Goal: Task Accomplishment & Management: Use online tool/utility

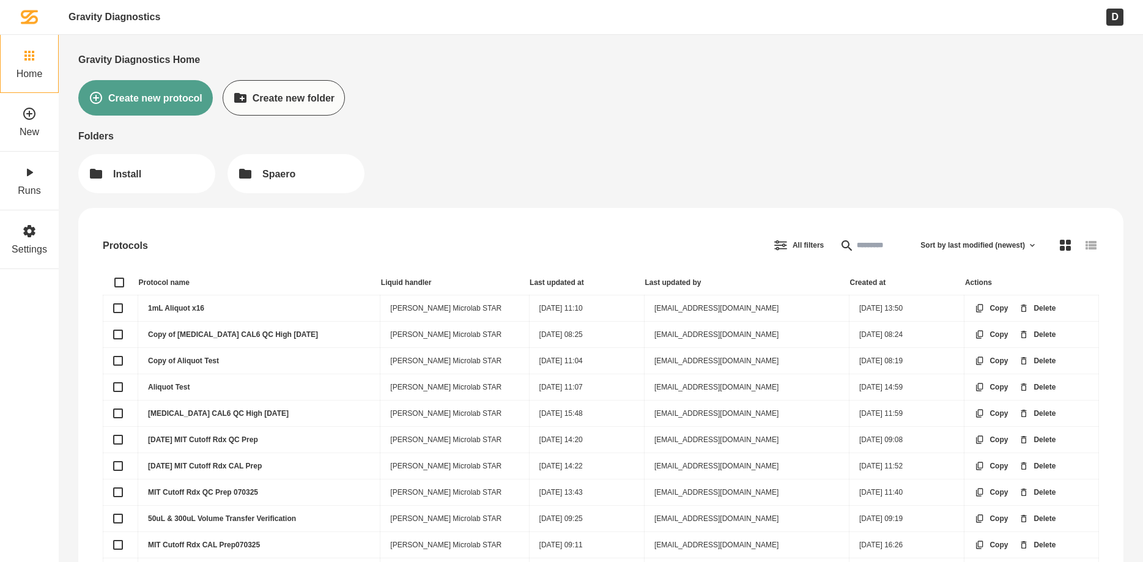
click at [219, 412] on link "[MEDICAL_DATA] CAL6 QC High [DATE]" at bounding box center [218, 413] width 141 height 9
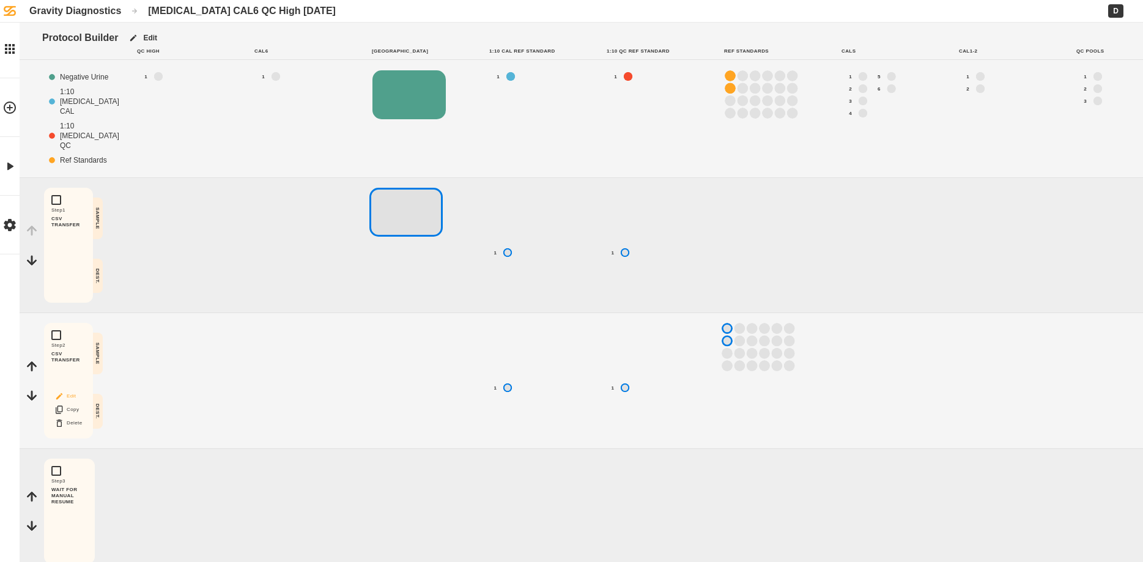
click at [70, 404] on button "Edit" at bounding box center [68, 396] width 39 height 16
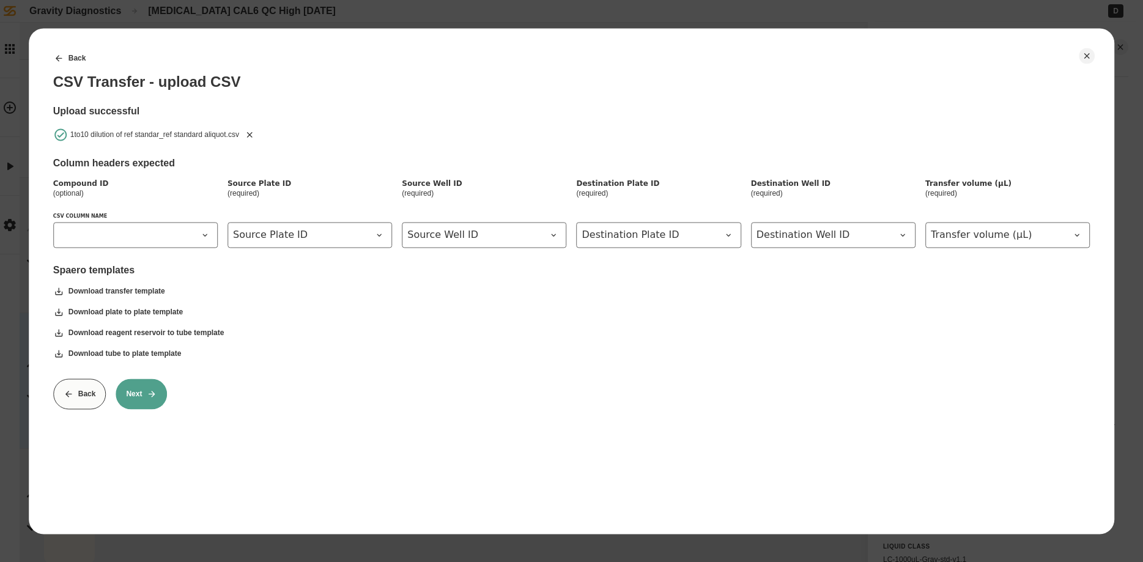
click at [143, 400] on button "Next" at bounding box center [141, 394] width 51 height 31
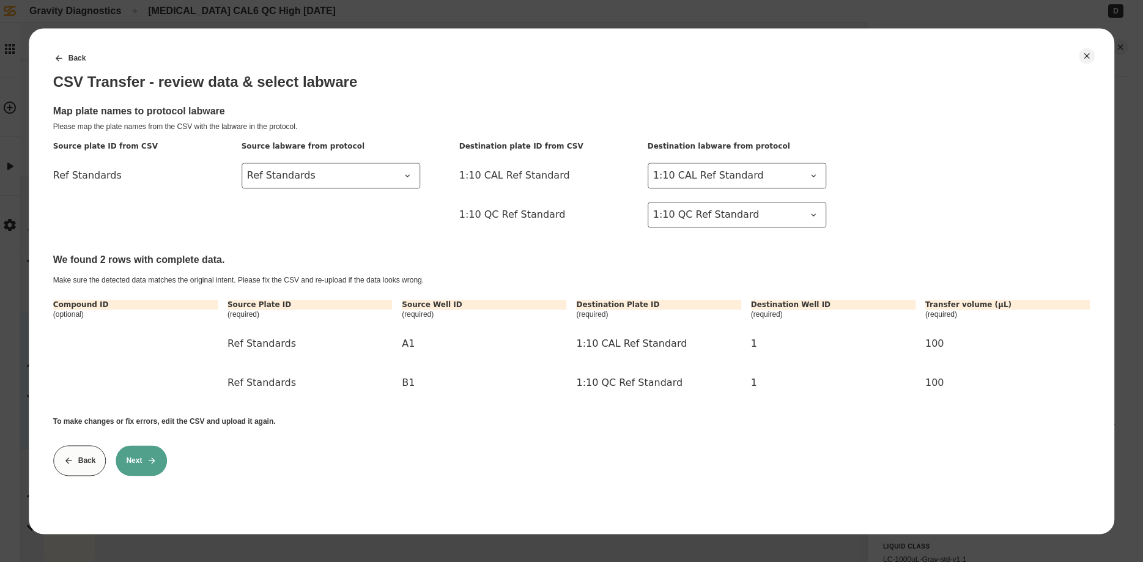
click at [143, 459] on button "Next" at bounding box center [141, 460] width 51 height 31
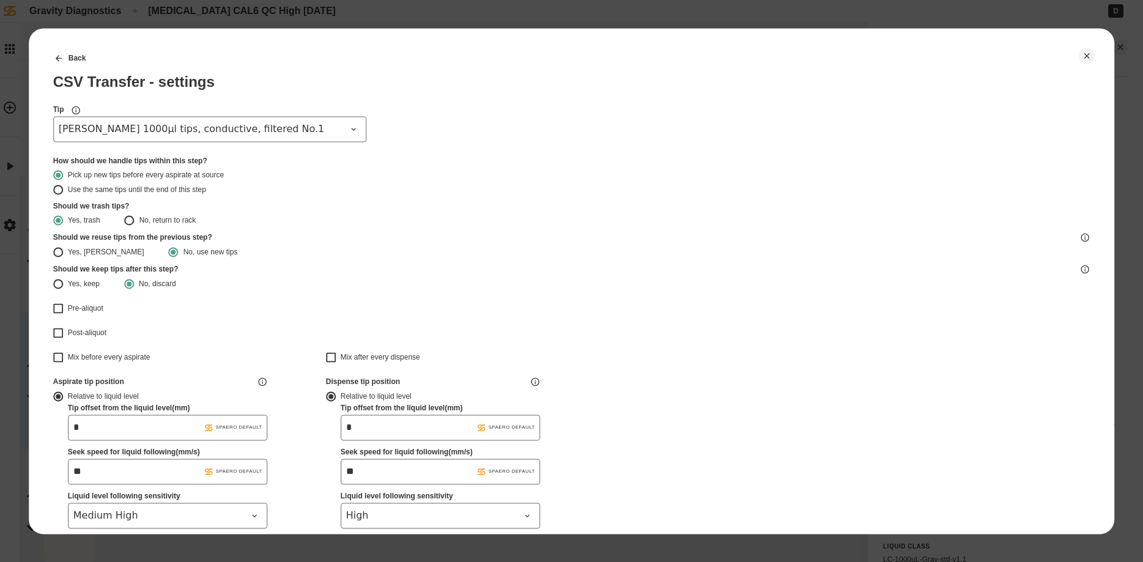
scroll to position [213, 0]
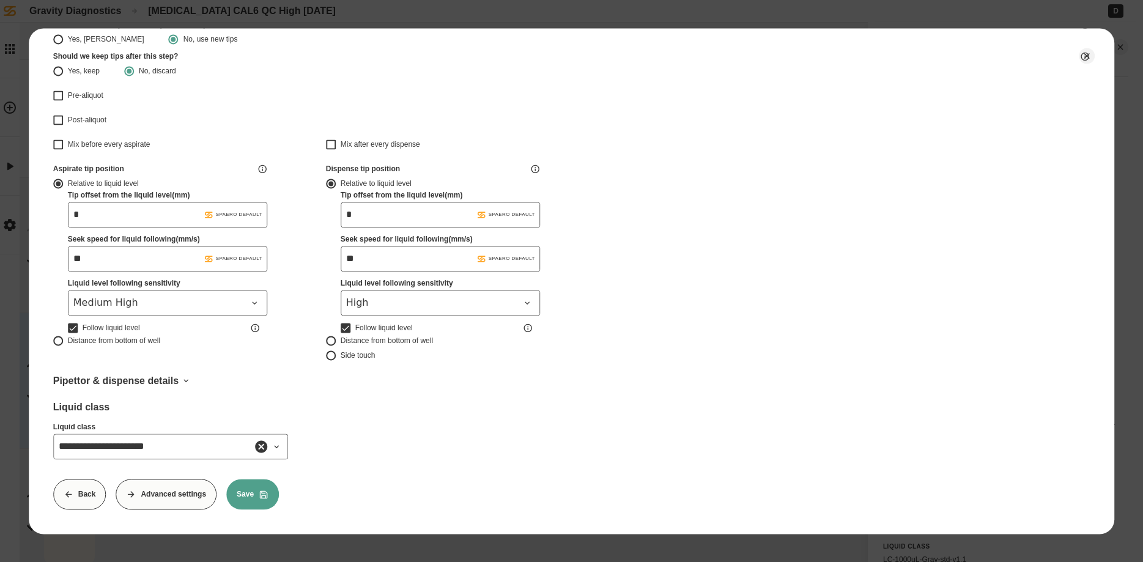
click at [185, 499] on button "Advanced settings" at bounding box center [166, 494] width 101 height 31
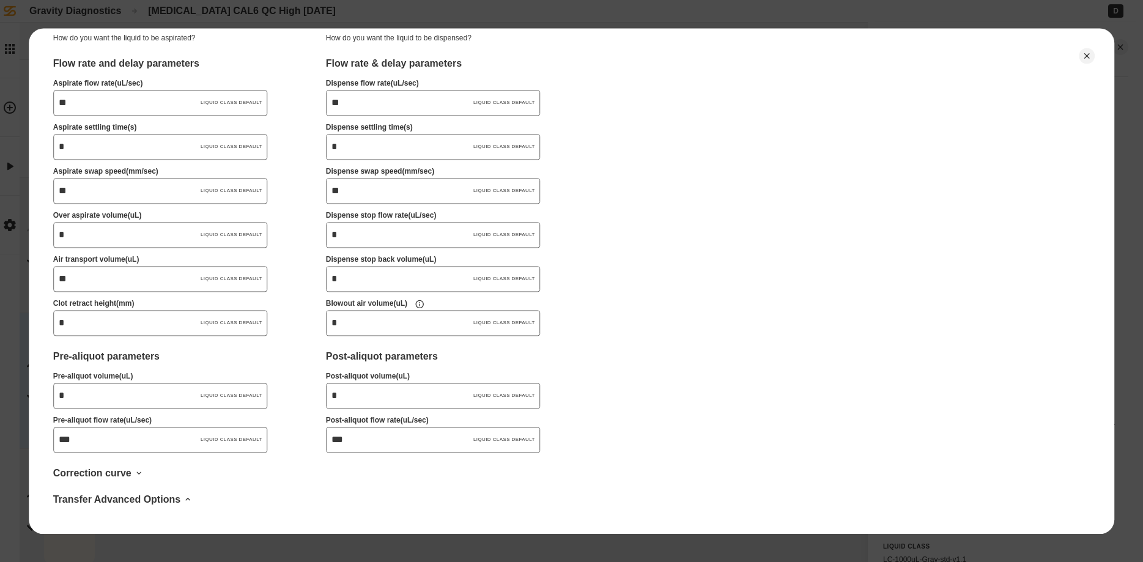
scroll to position [441, 0]
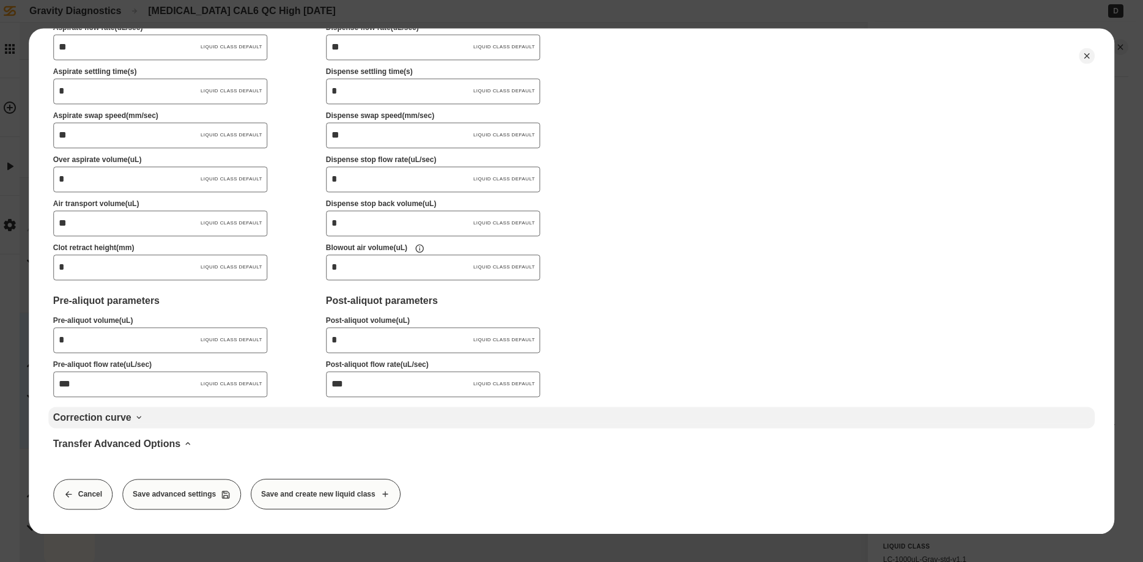
click at [128, 414] on div "Correction curve" at bounding box center [572, 418] width 1038 height 12
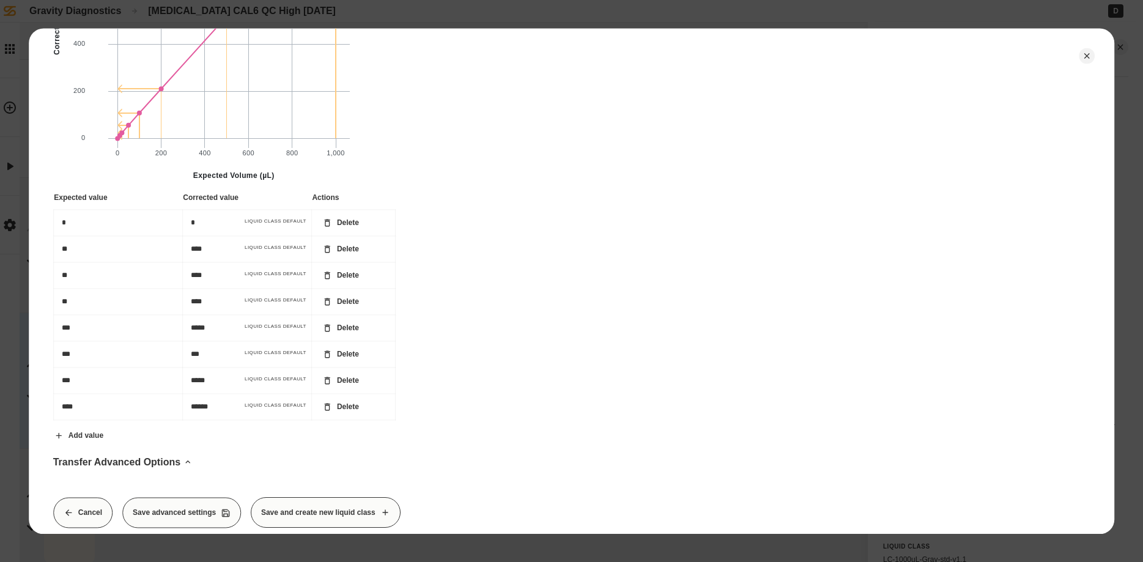
scroll to position [1047, 0]
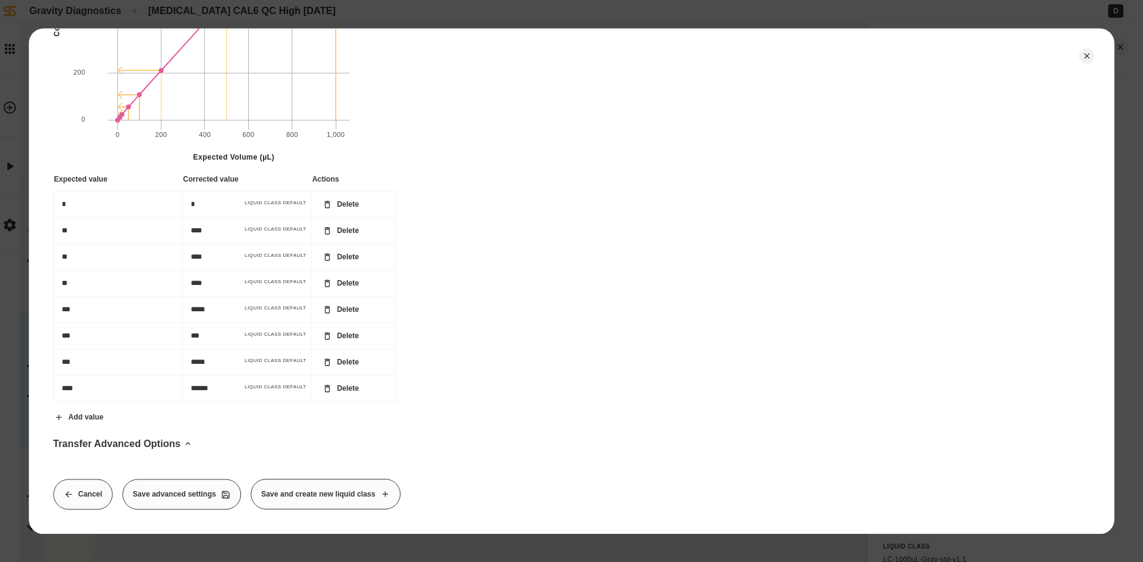
click at [89, 489] on button "Cancel" at bounding box center [82, 494] width 59 height 31
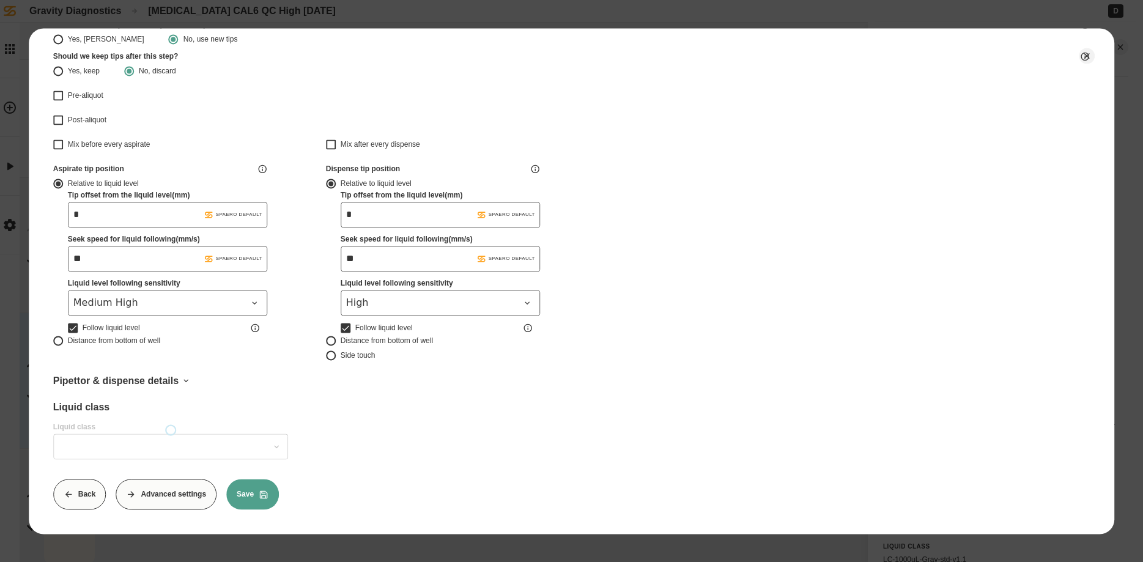
scroll to position [0, 0]
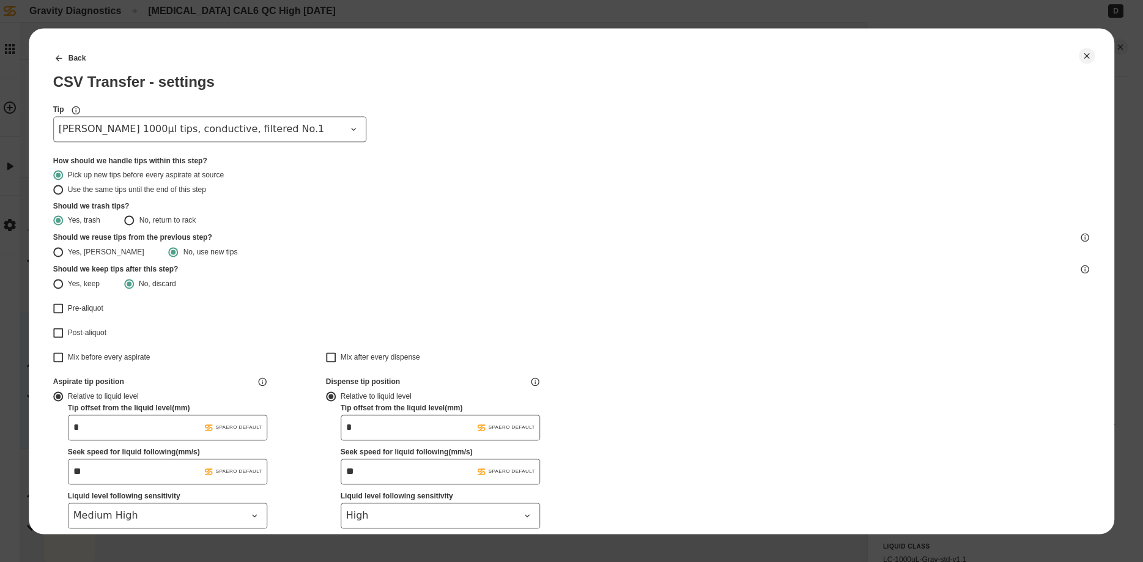
type input "**********"
click at [251, 127] on span "[PERSON_NAME] 1000µl tips, conductive, filtered No.1" at bounding box center [203, 129] width 288 height 15
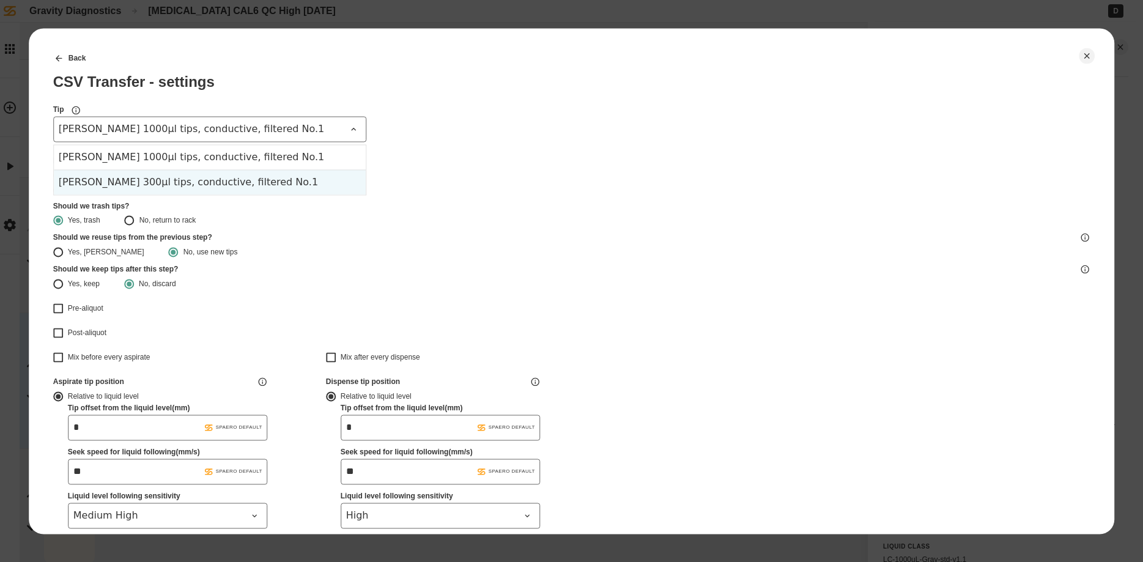
click at [225, 178] on div "[PERSON_NAME] 300µl tips, conductive, filtered No.1" at bounding box center [210, 181] width 312 height 25
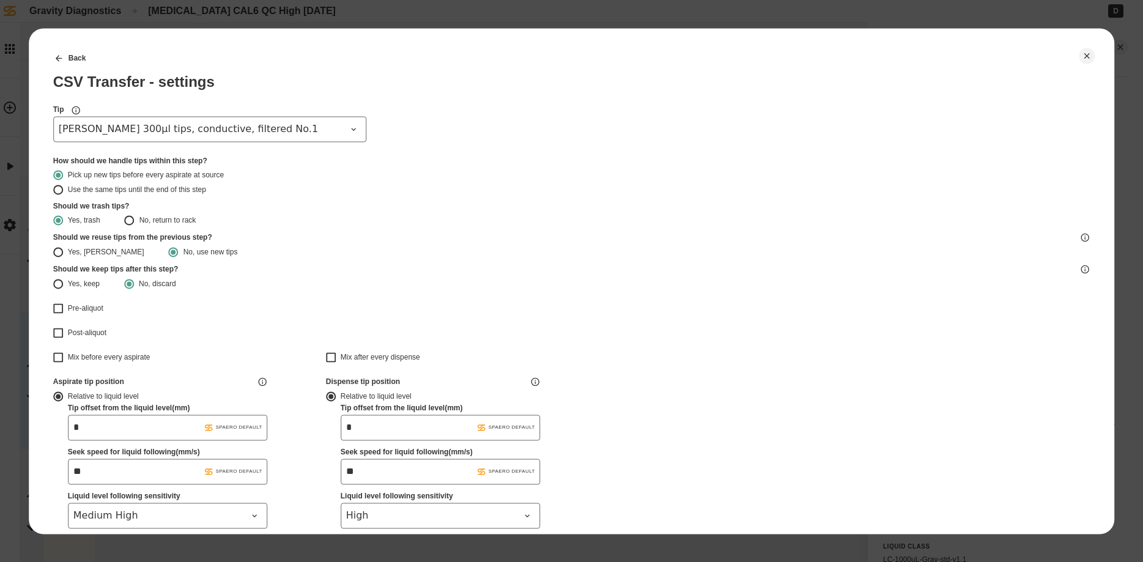
scroll to position [213, 0]
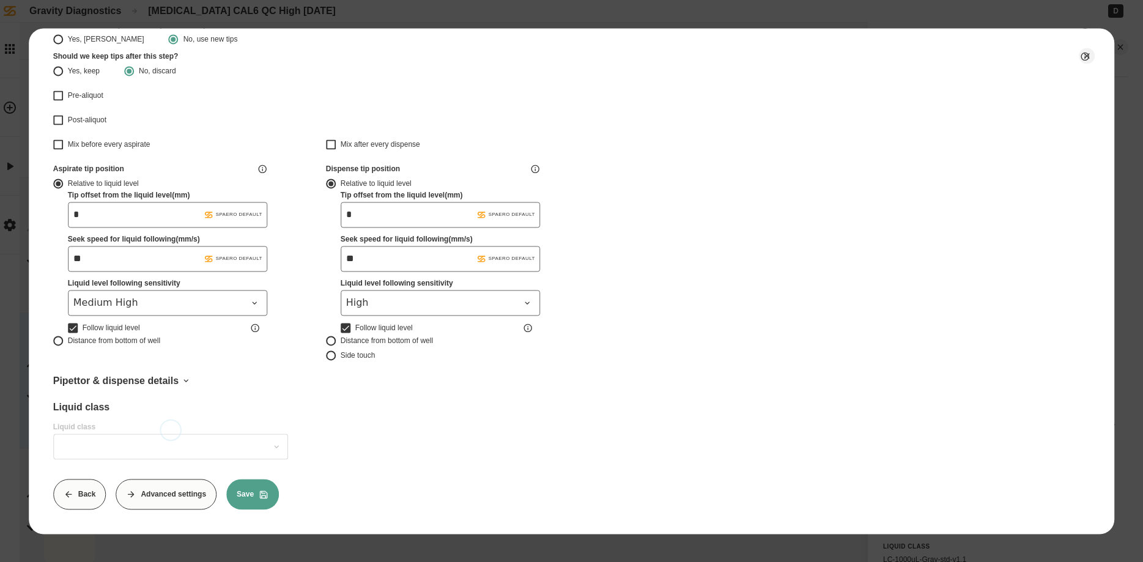
type input "**********"
click at [270, 444] on button at bounding box center [261, 446] width 31 height 31
click at [277, 447] on icon at bounding box center [277, 447] width 10 height 10
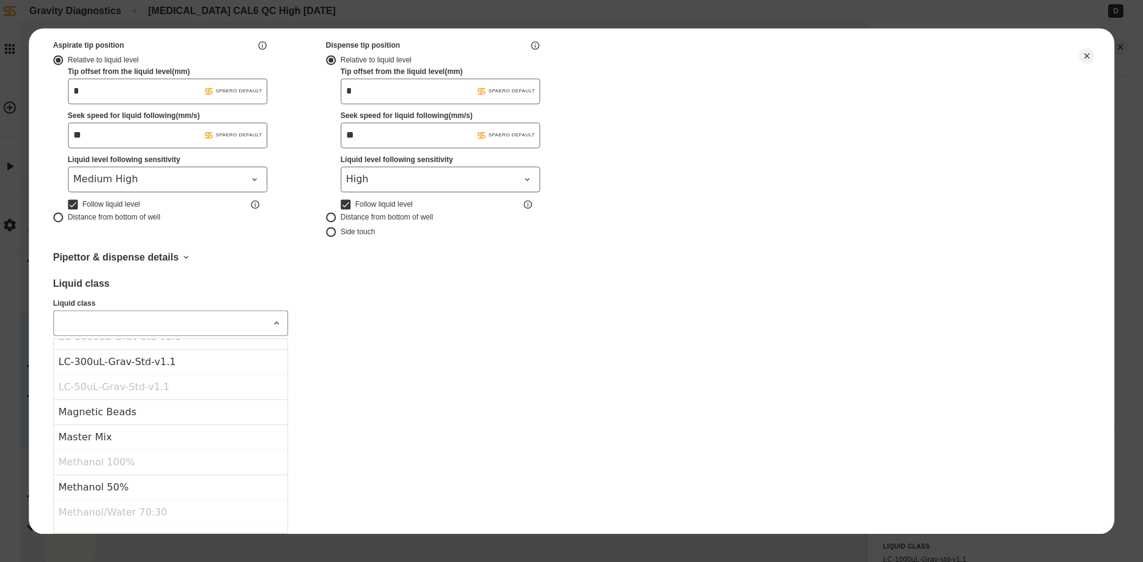
scroll to position [617, 0]
click at [152, 363] on div "LC-300uL-Grav-Std-v1.1" at bounding box center [171, 361] width 234 height 25
type input "**********"
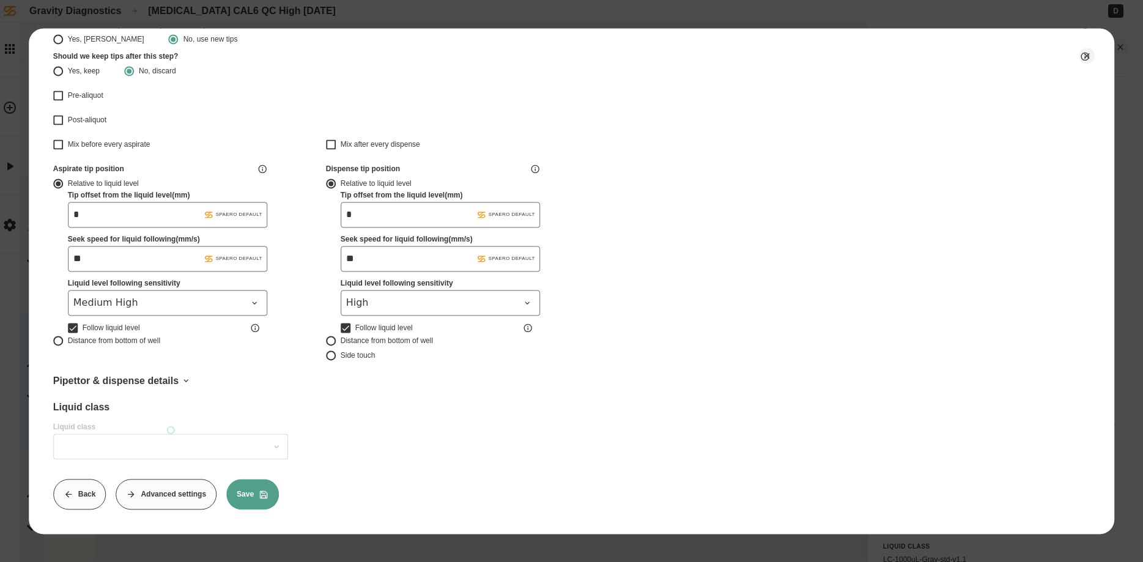
type input "**********"
click at [171, 500] on button "Advanced settings" at bounding box center [166, 494] width 101 height 31
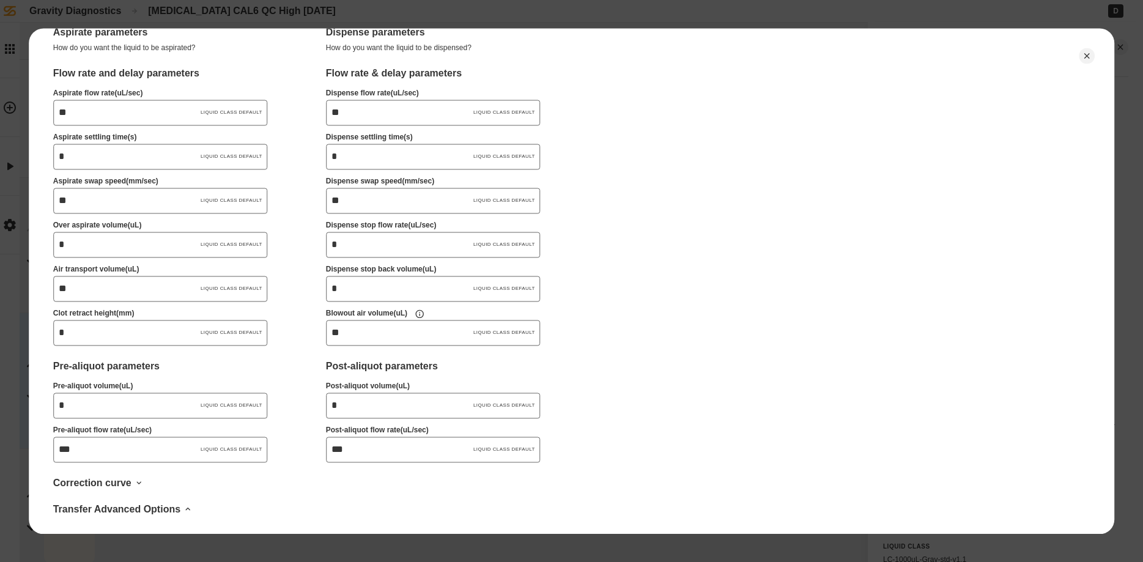
scroll to position [385, 0]
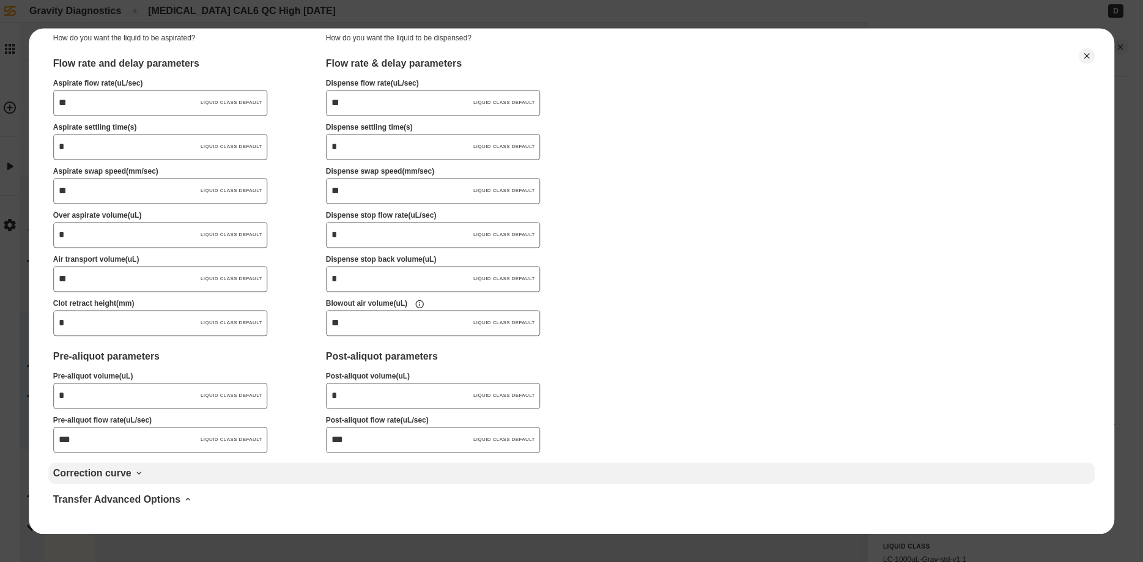
click at [99, 468] on div "Correction curve" at bounding box center [572, 473] width 1038 height 12
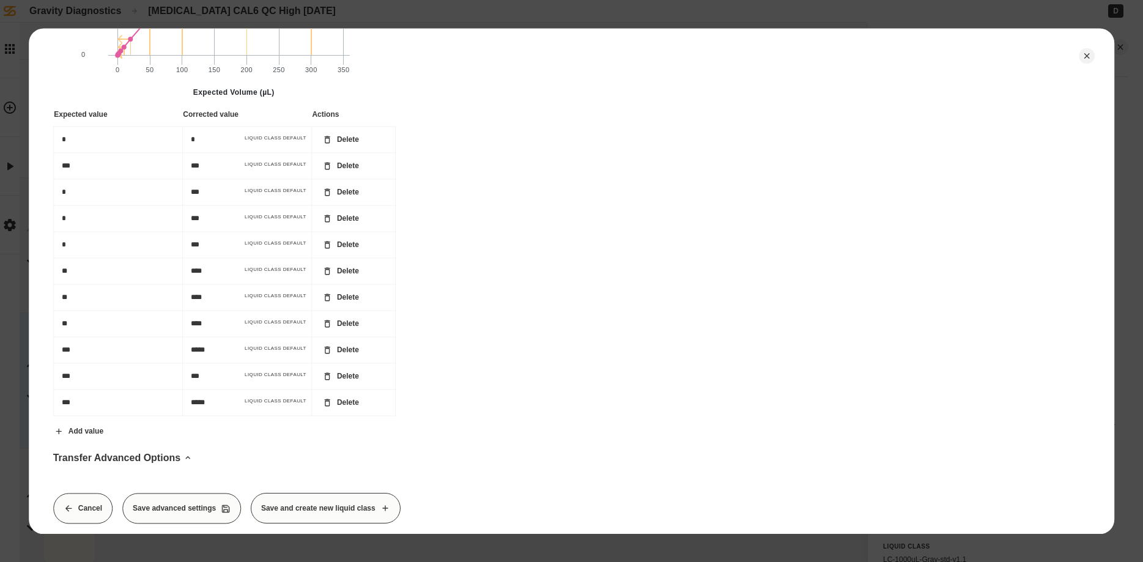
scroll to position [1126, 0]
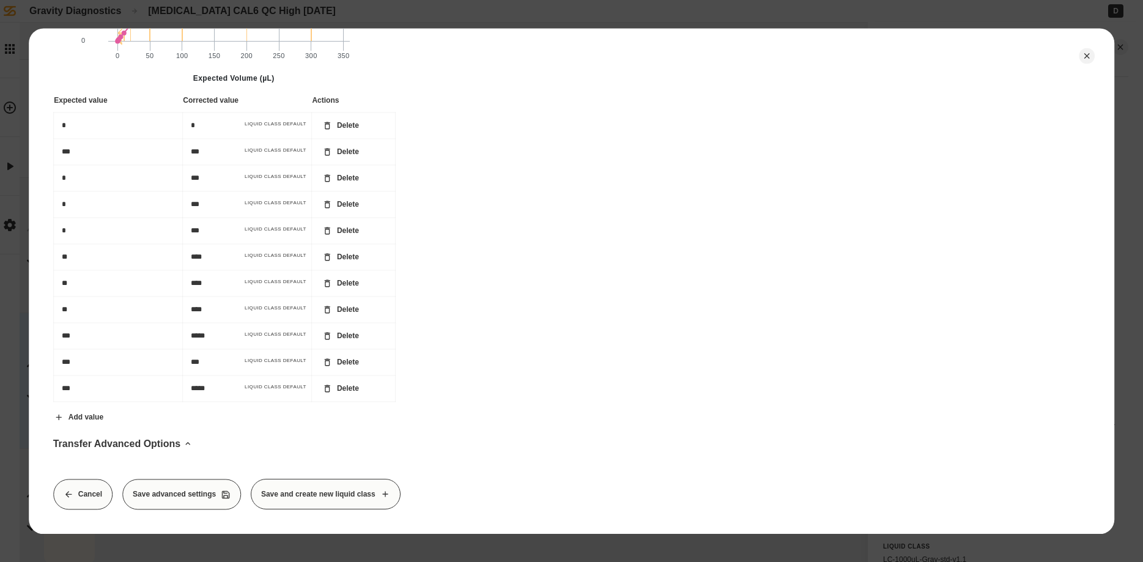
click at [79, 503] on button "Cancel" at bounding box center [82, 494] width 59 height 31
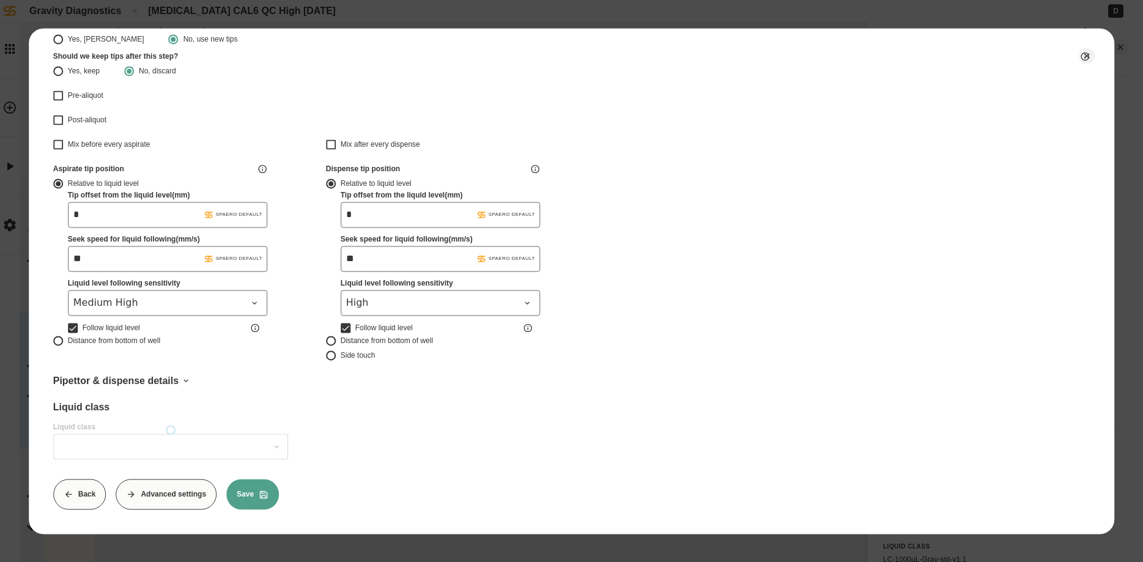
scroll to position [0, 0]
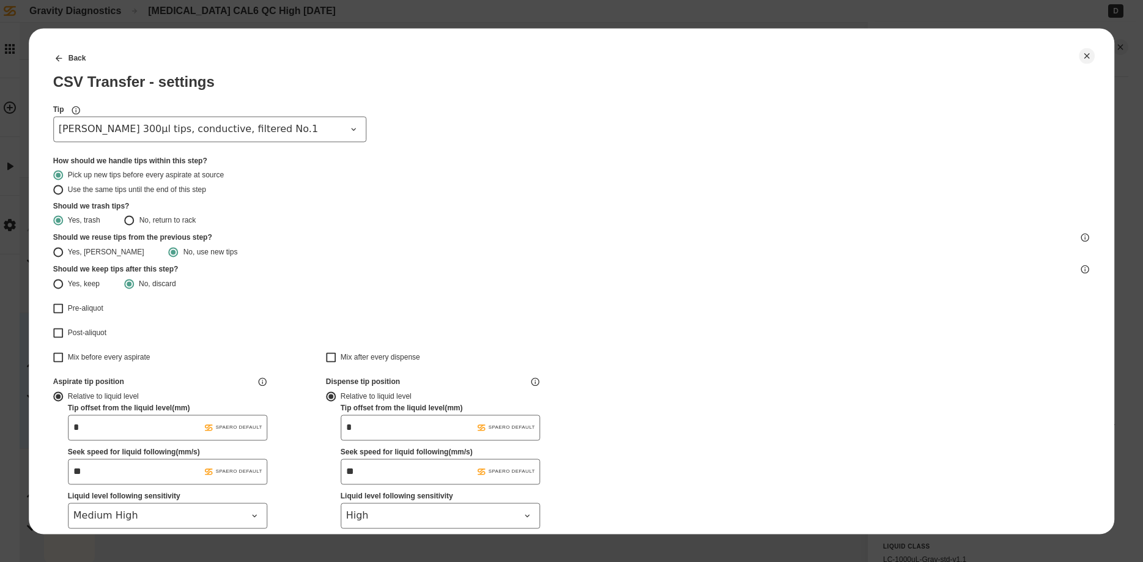
type input "**********"
click at [345, 133] on span "[PERSON_NAME] 300µl tips, conductive, filtered No.1" at bounding box center [203, 129] width 288 height 15
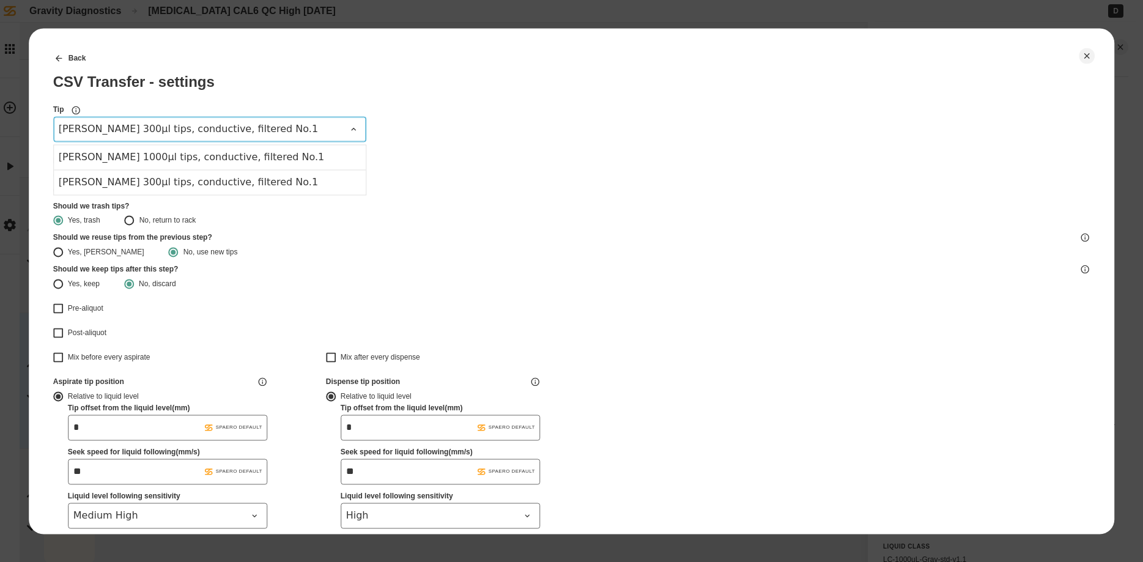
click at [275, 128] on span "[PERSON_NAME] 300µl tips, conductive, filtered No.1" at bounding box center [203, 129] width 288 height 15
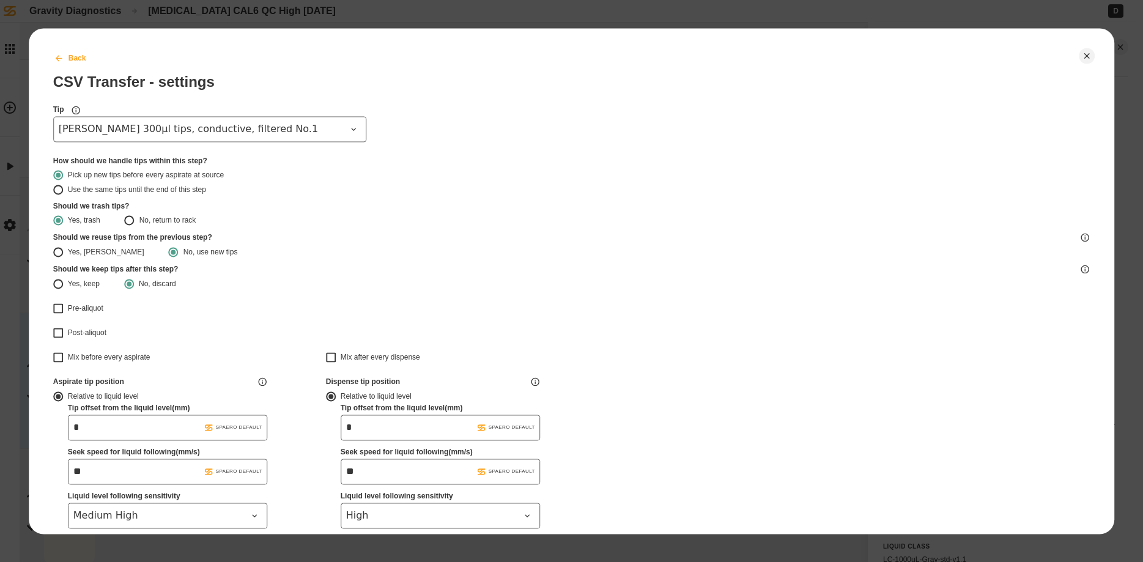
click at [68, 56] on button "Back" at bounding box center [69, 58] width 53 height 31
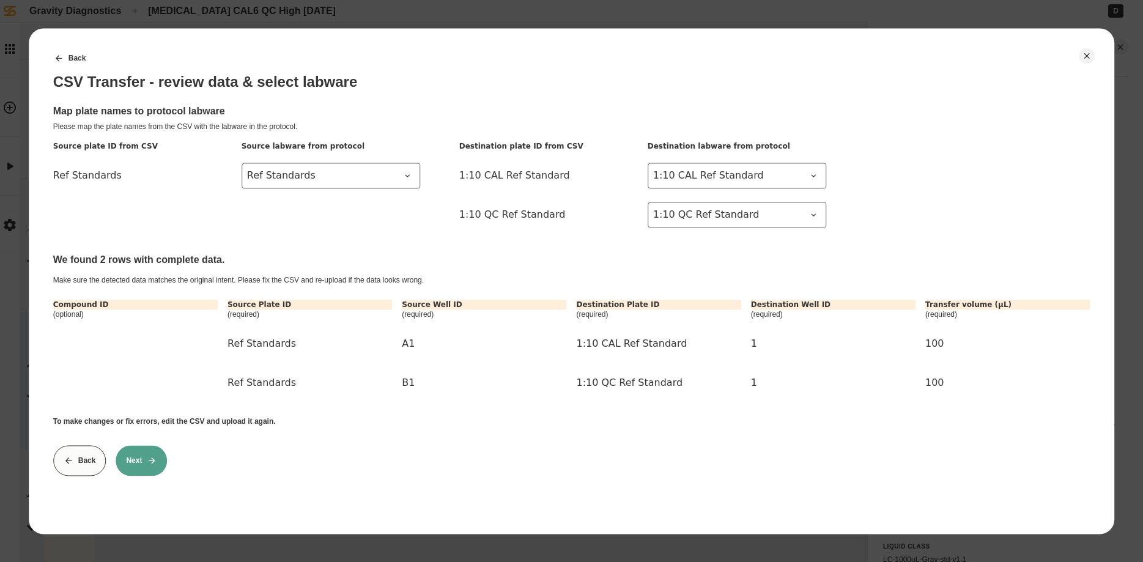
click at [81, 464] on button "Back" at bounding box center [79, 460] width 53 height 31
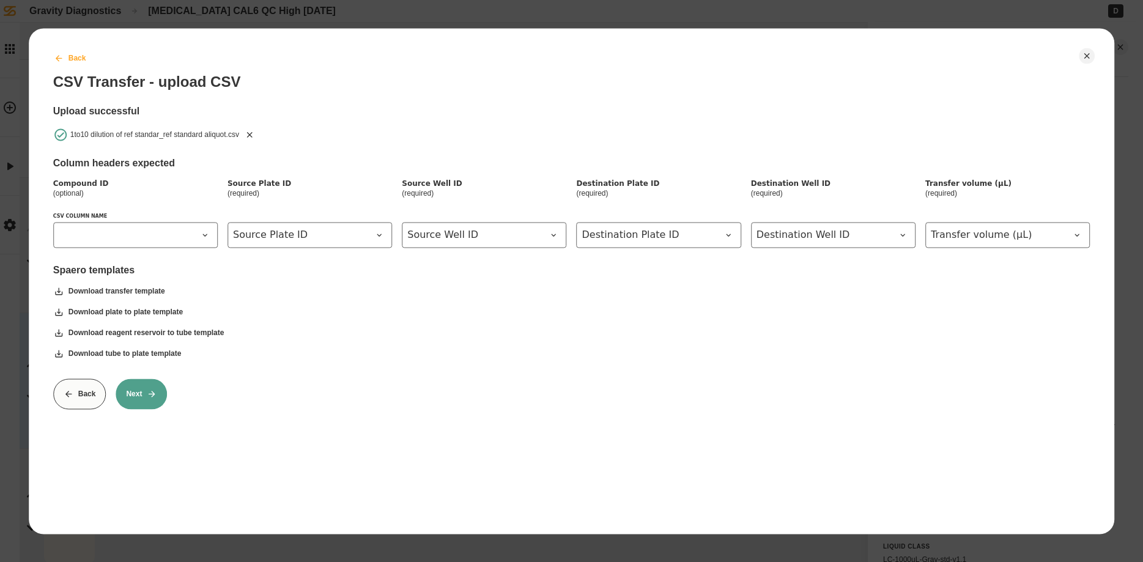
click at [68, 60] on button "Back" at bounding box center [69, 58] width 53 height 31
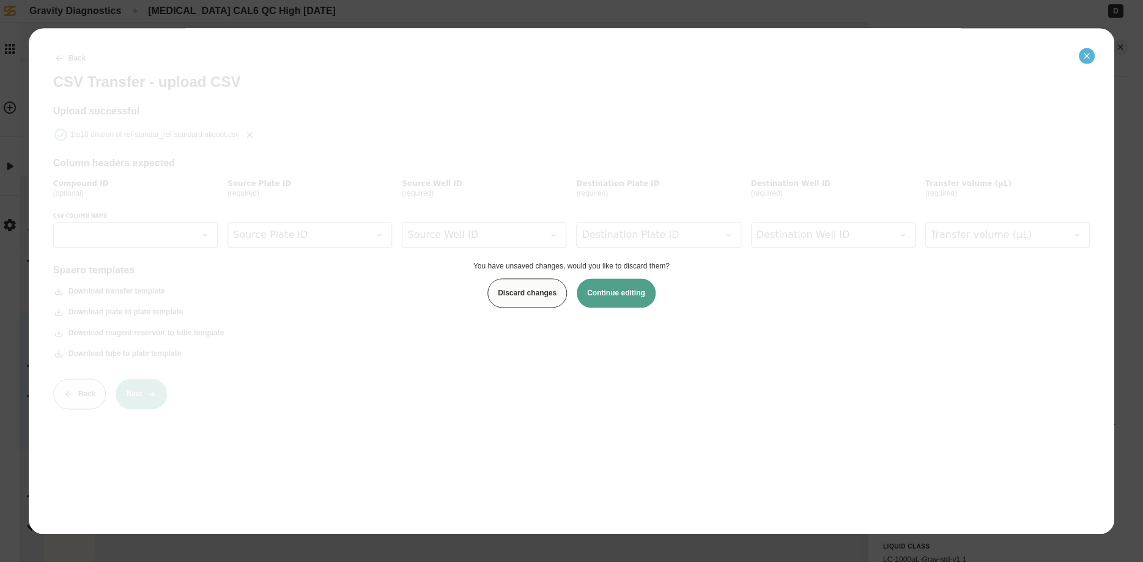
click at [1087, 53] on icon "Close" at bounding box center [1087, 56] width 10 height 10
click at [537, 300] on button "Discard changes" at bounding box center [528, 293] width 80 height 29
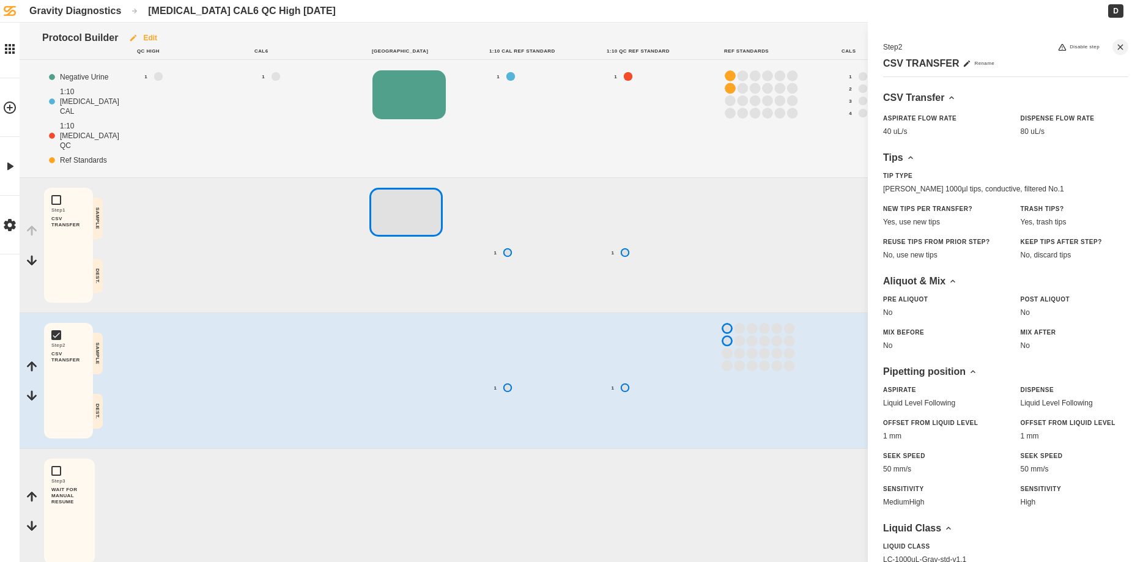
click at [147, 35] on button "Edit" at bounding box center [143, 38] width 50 height 31
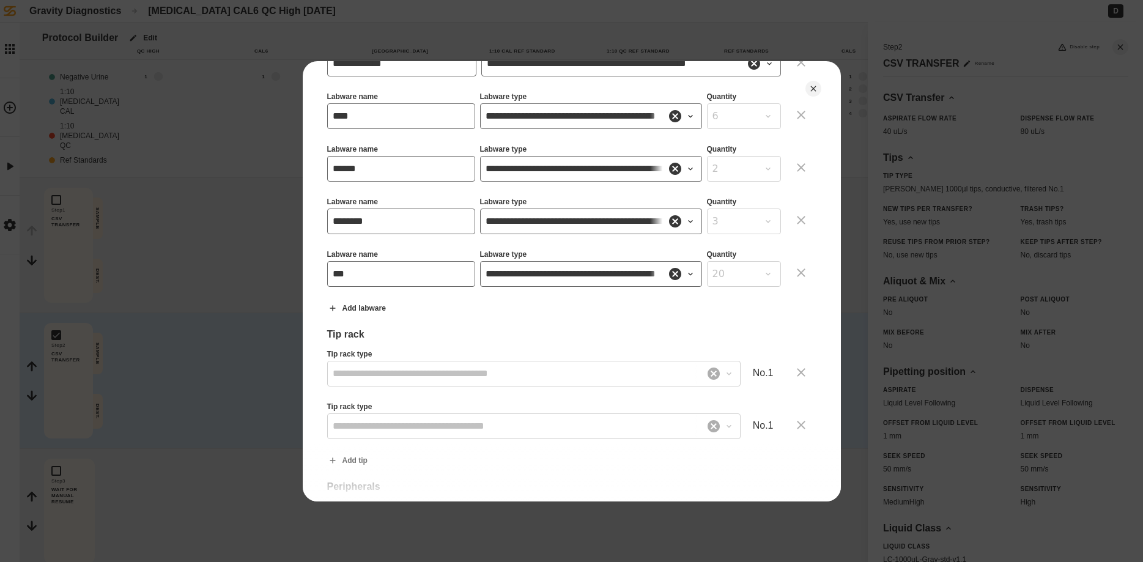
scroll to position [895, 0]
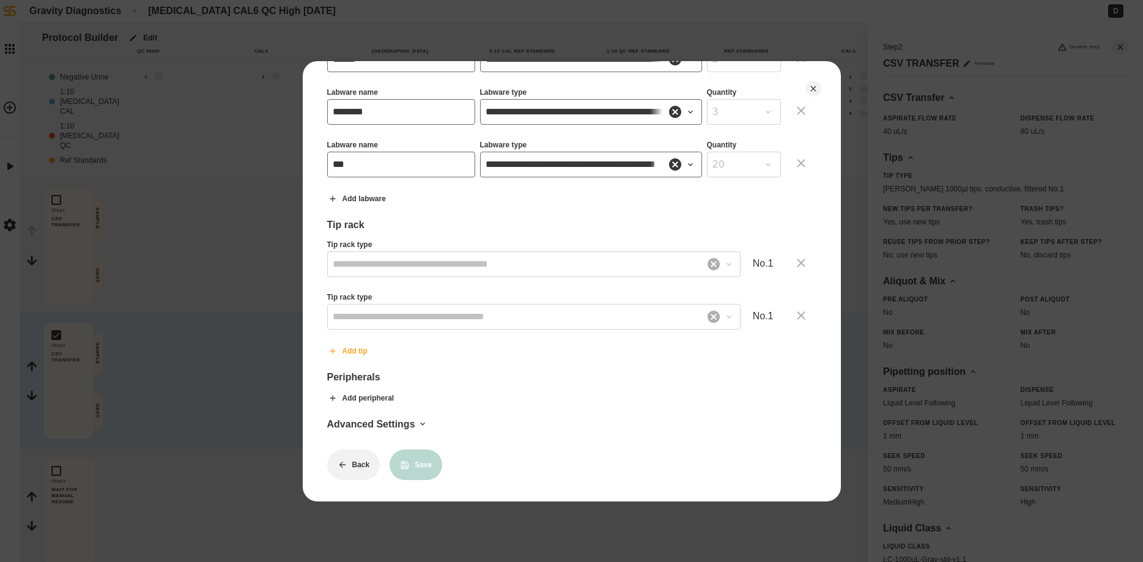
click at [354, 348] on button "Add tip" at bounding box center [348, 351] width 61 height 31
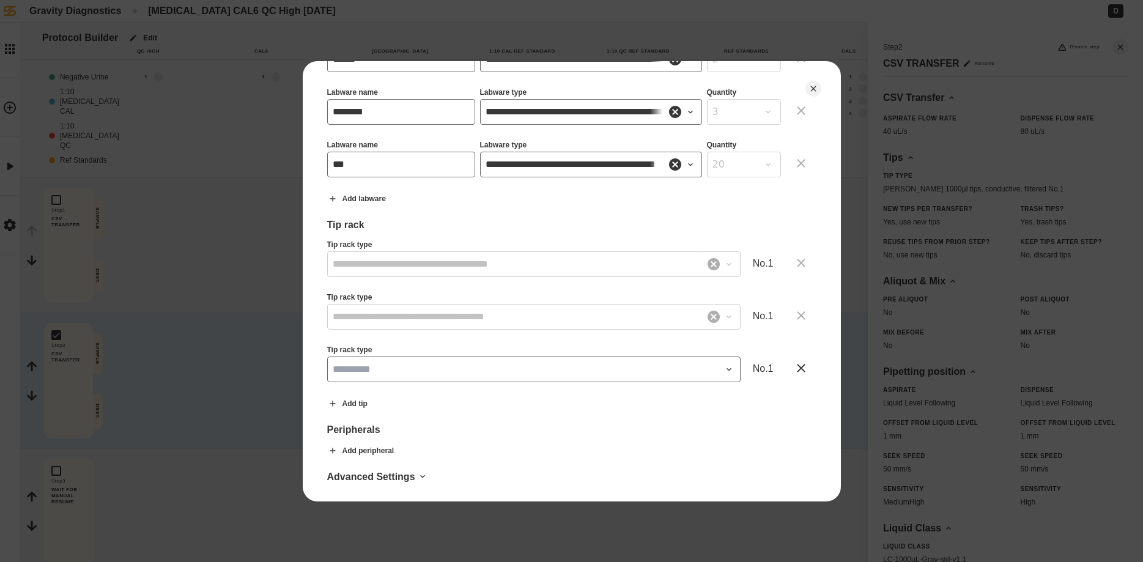
click at [737, 363] on div at bounding box center [724, 370] width 29 height 22
click at [729, 368] on icon at bounding box center [729, 369] width 4 height 2
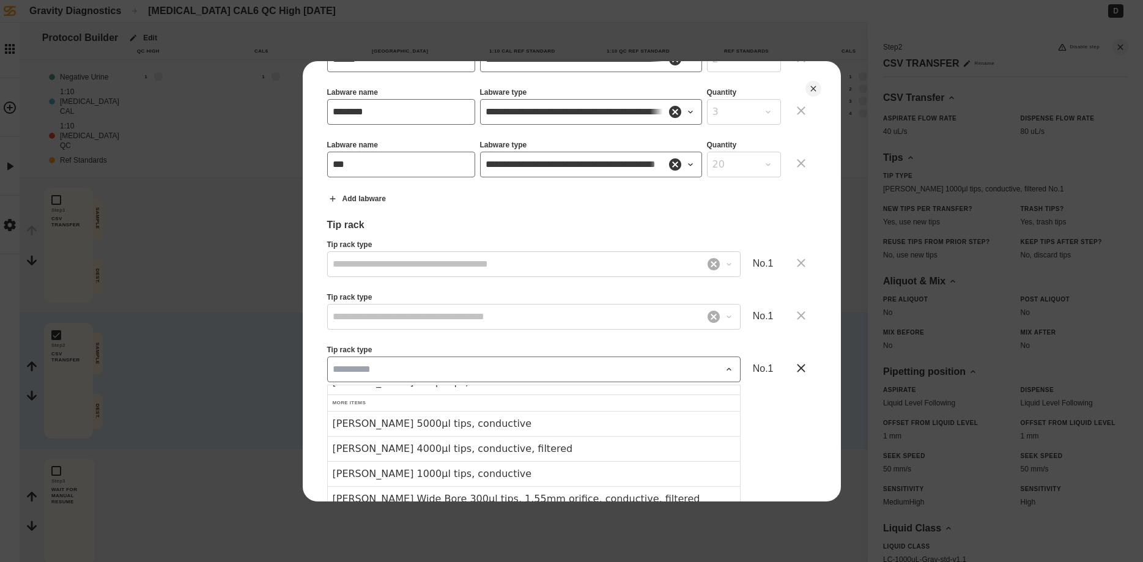
scroll to position [139, 0]
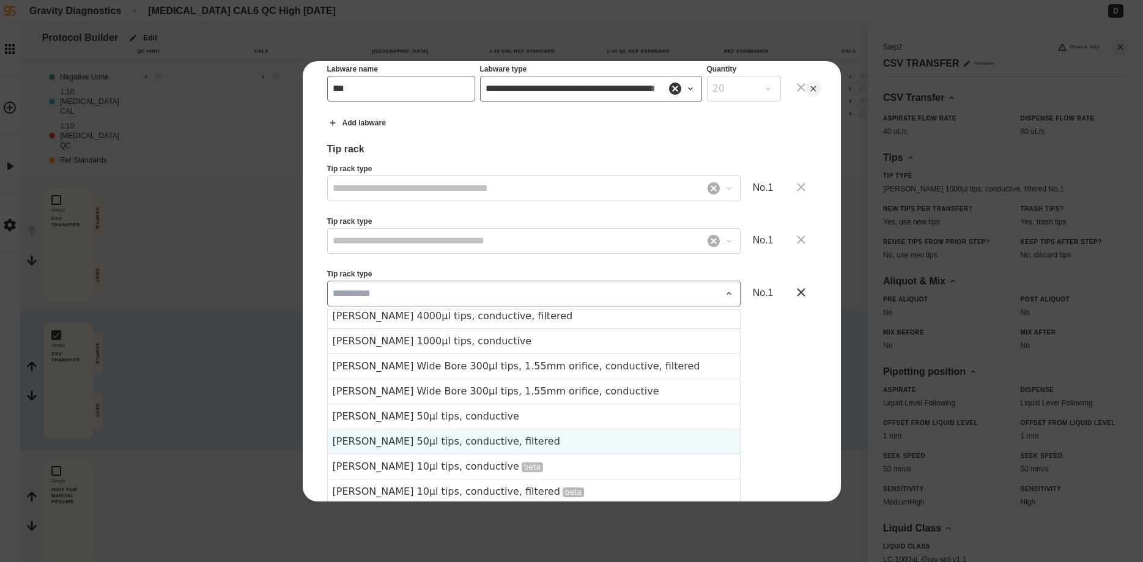
click at [479, 437] on div "[PERSON_NAME] 50µl tips, conductive, filtered" at bounding box center [534, 441] width 412 height 25
type textarea "*"
type input "**********"
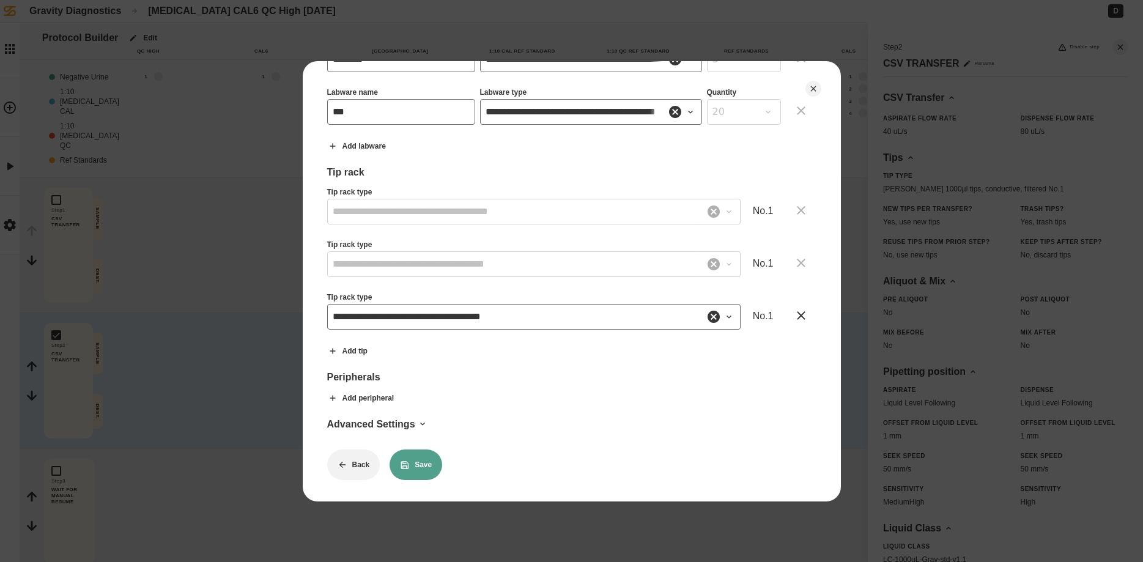
click at [411, 458] on button "Save" at bounding box center [416, 465] width 53 height 31
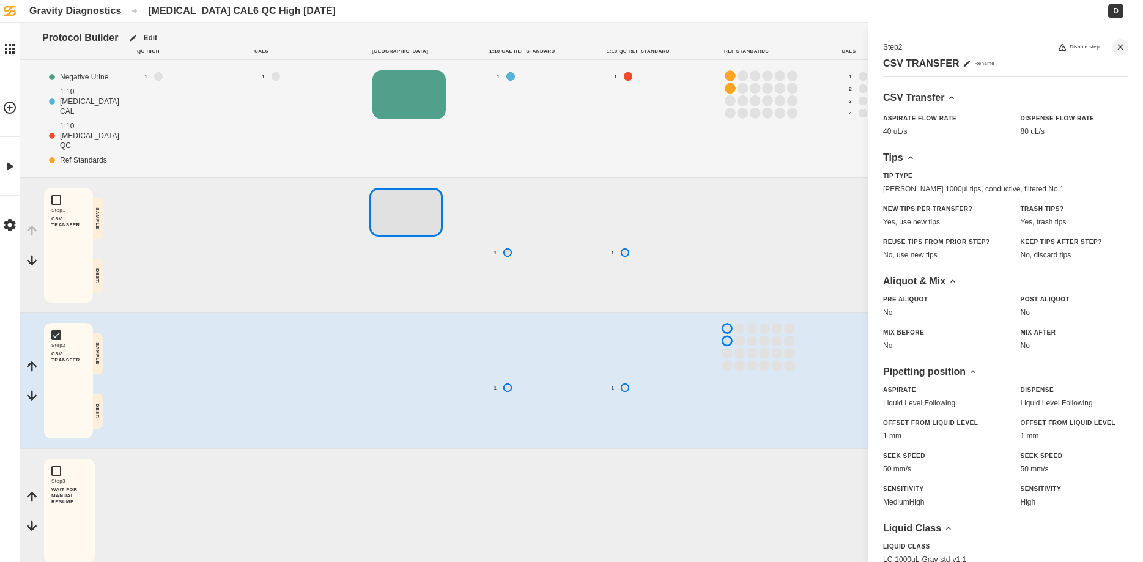
type textarea "*"
click at [70, 403] on button "Edit" at bounding box center [68, 396] width 39 height 16
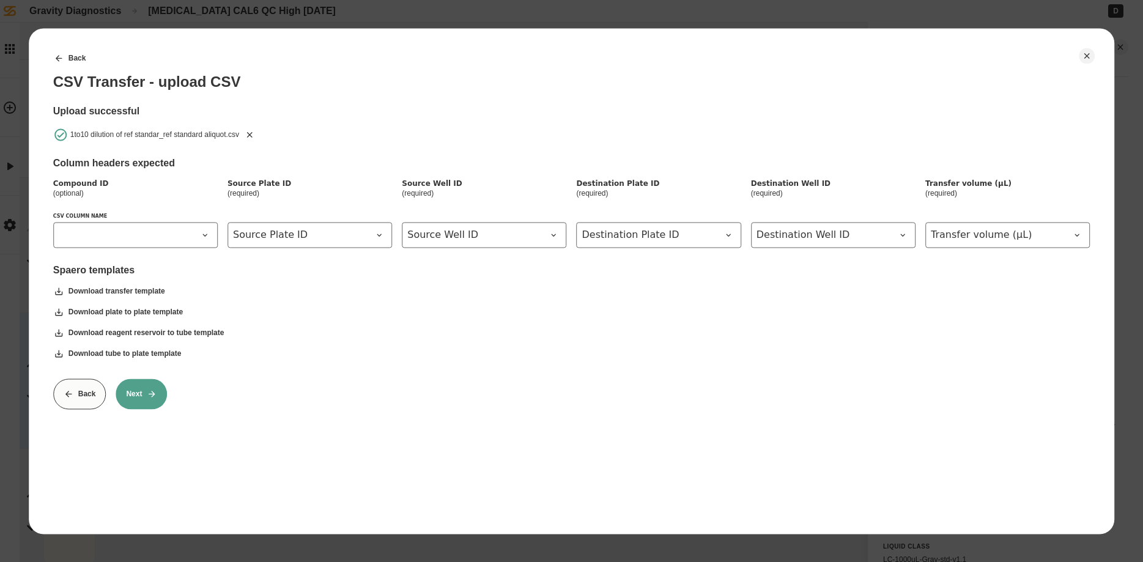
click at [146, 403] on button "Next" at bounding box center [141, 394] width 51 height 31
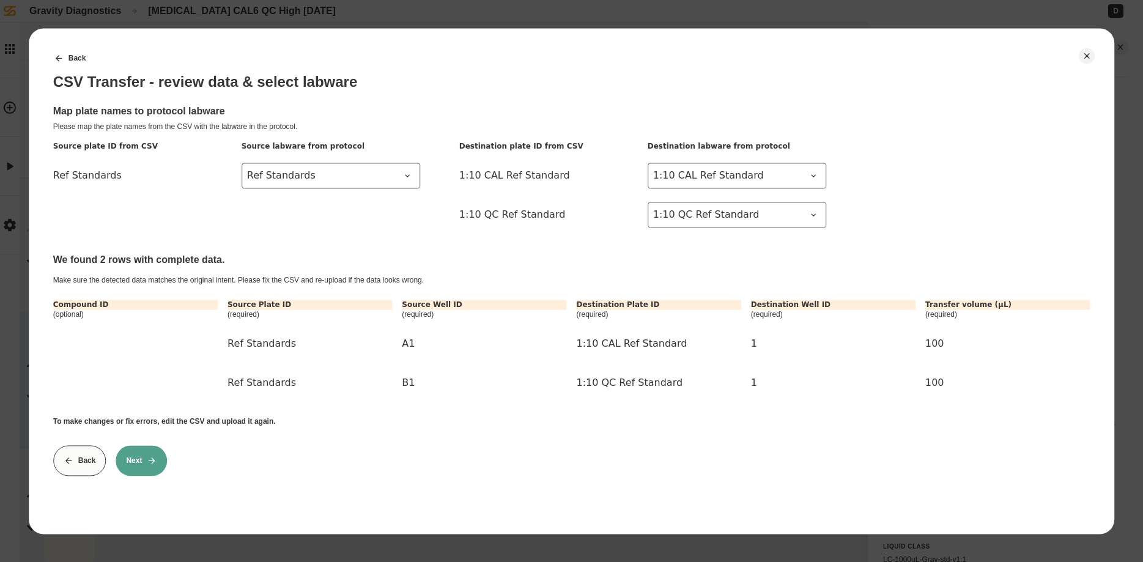
click at [153, 469] on button "Next" at bounding box center [141, 460] width 51 height 31
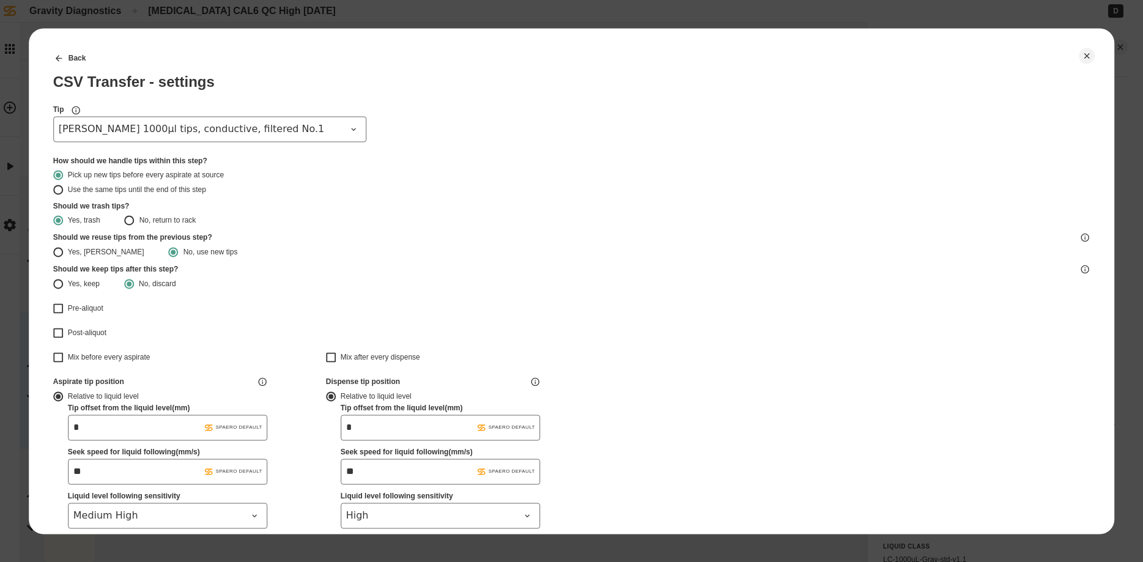
type input "**********"
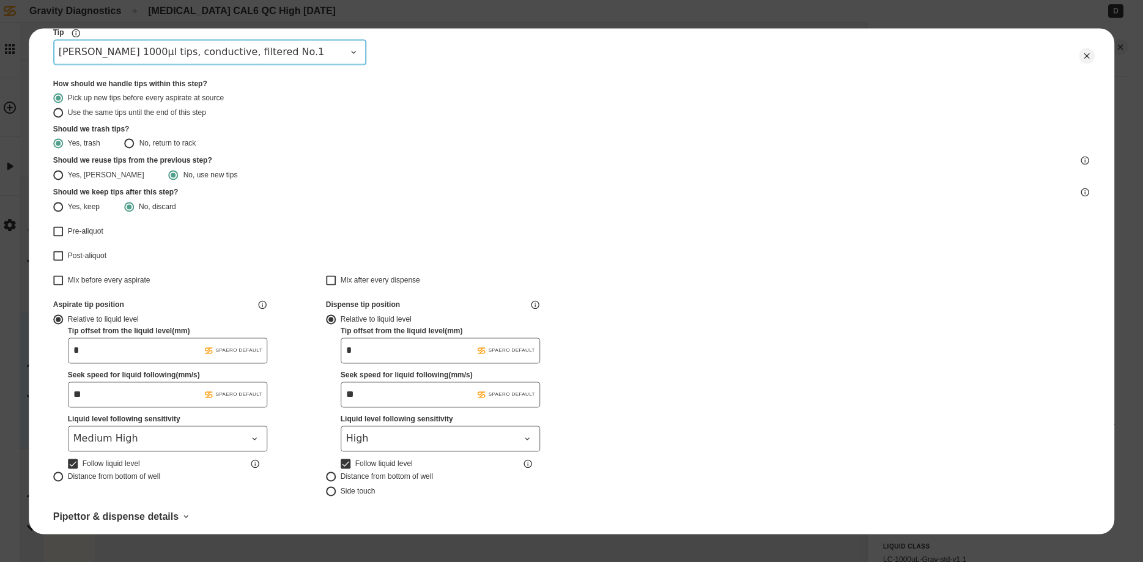
click at [329, 48] on span "[PERSON_NAME] 1000µl tips, conductive, filtered No.1" at bounding box center [203, 52] width 288 height 15
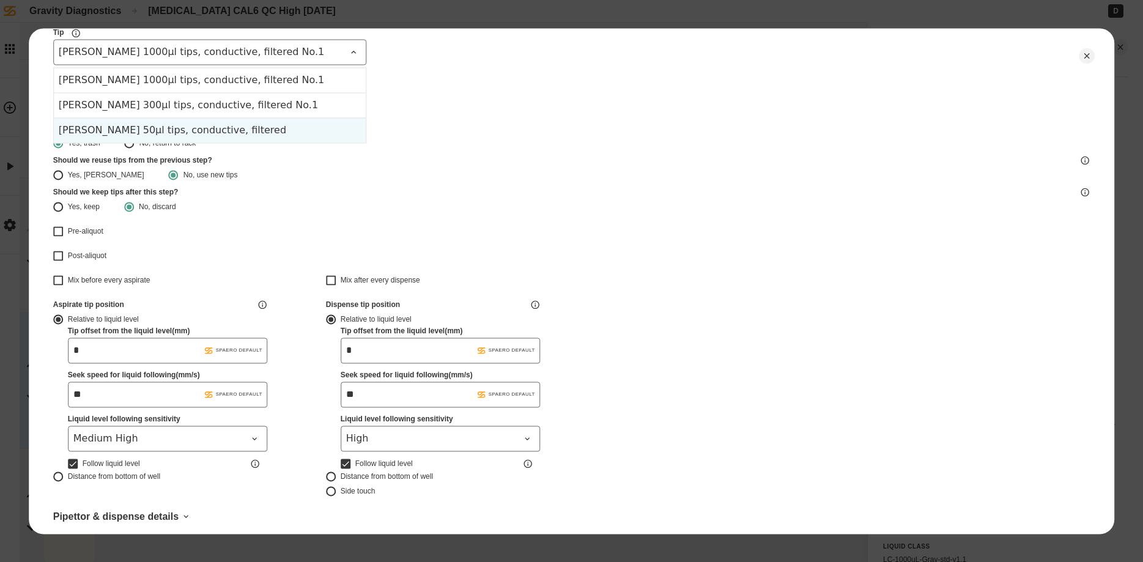
click at [191, 130] on div "[PERSON_NAME] 50µl tips, conductive, filtered" at bounding box center [210, 129] width 312 height 25
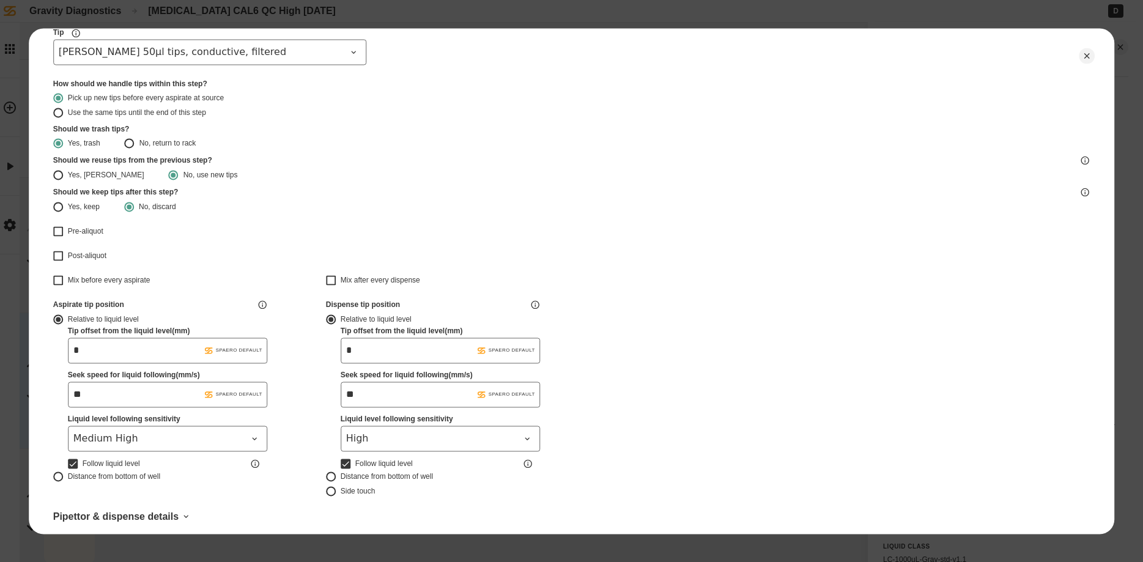
type input "**********"
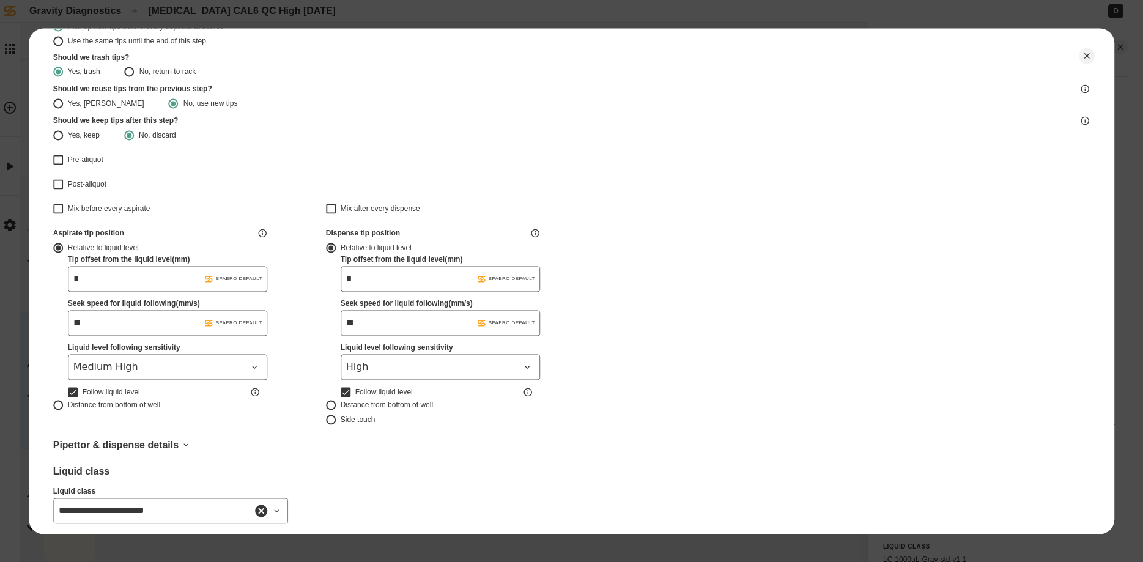
scroll to position [213, 0]
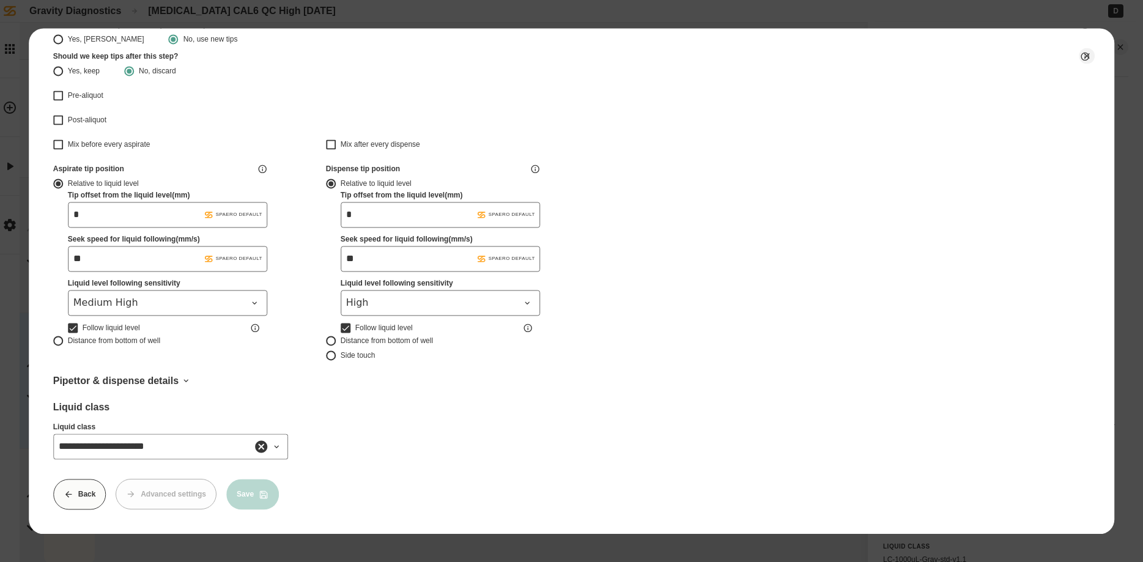
click at [257, 446] on icon at bounding box center [261, 446] width 12 height 12
click at [272, 447] on icon at bounding box center [277, 447] width 10 height 10
click at [272, 447] on div at bounding box center [271, 447] width 29 height 22
click at [279, 446] on icon at bounding box center [277, 447] width 10 height 10
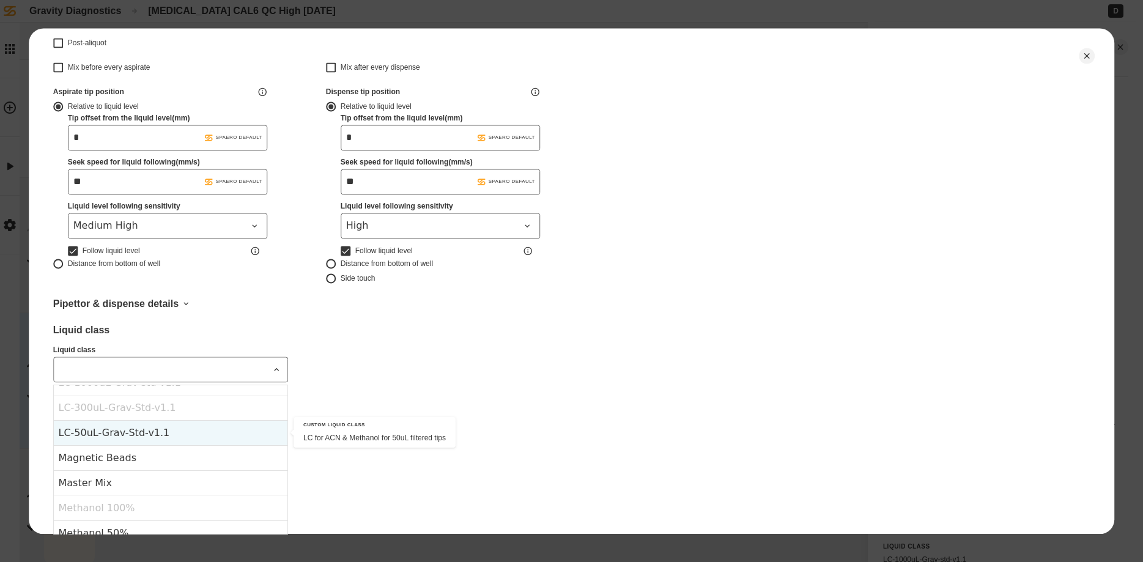
click at [150, 429] on div "LC-50uL-Grav-Std-v1.1" at bounding box center [171, 432] width 234 height 25
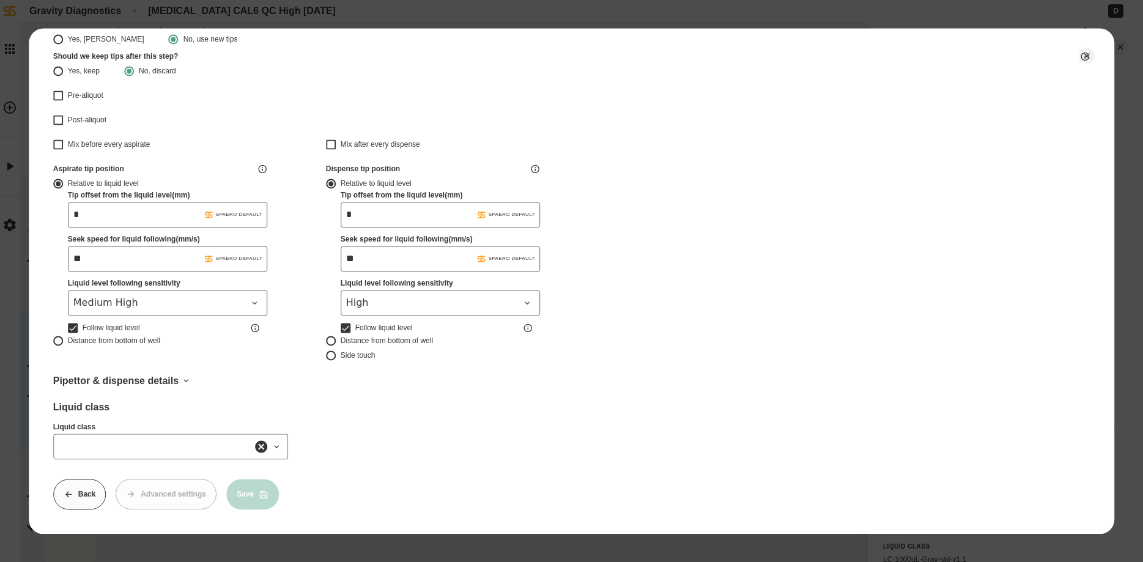
type input "**********"
click at [171, 494] on button "Advanced settings" at bounding box center [166, 494] width 101 height 31
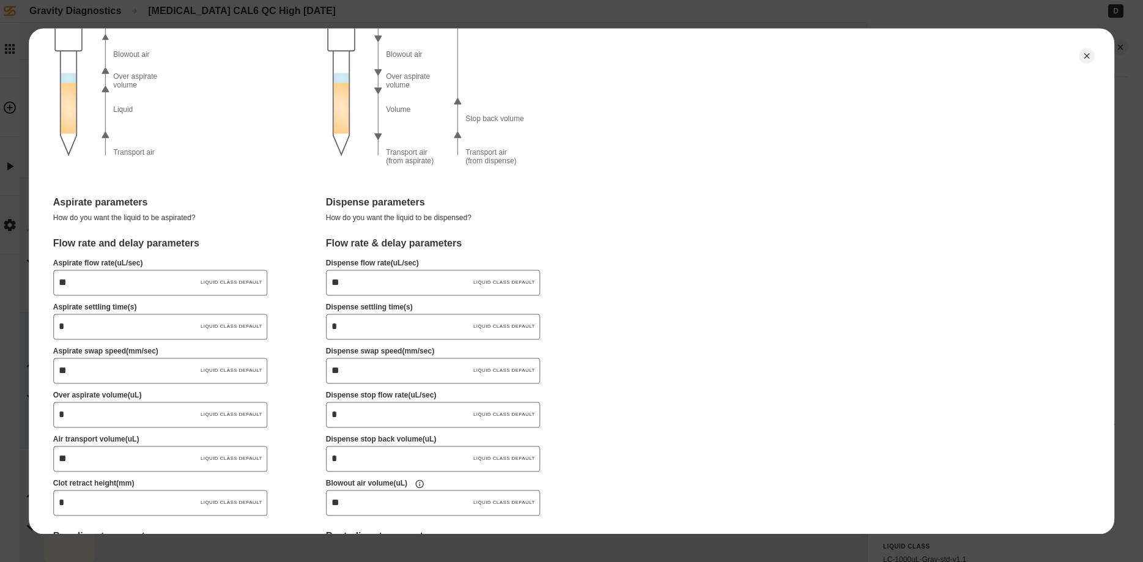
scroll to position [385, 0]
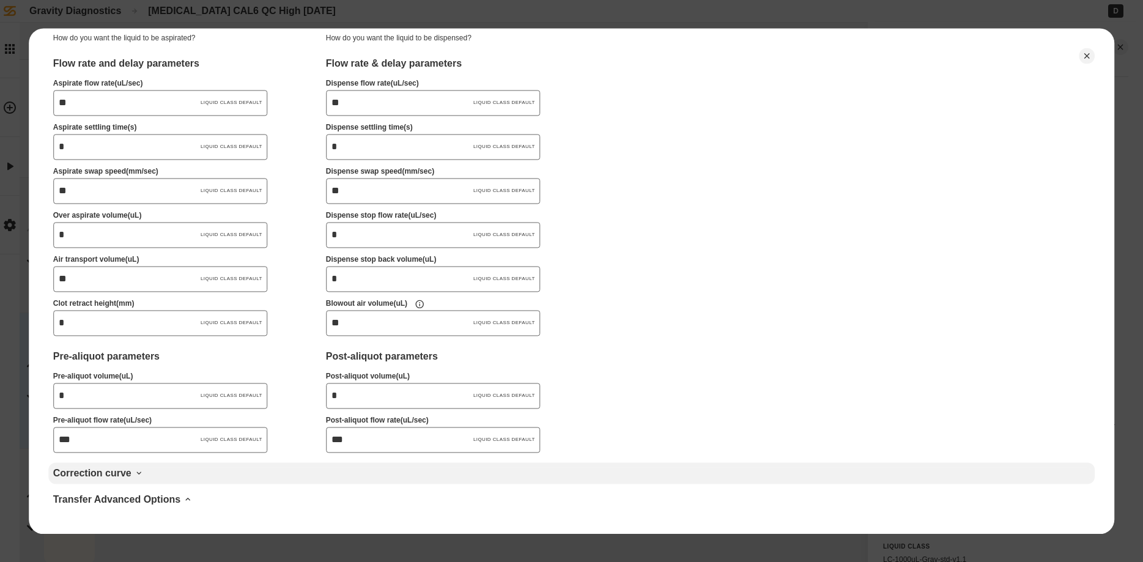
click at [119, 474] on div "Correction curve" at bounding box center [572, 473] width 1038 height 12
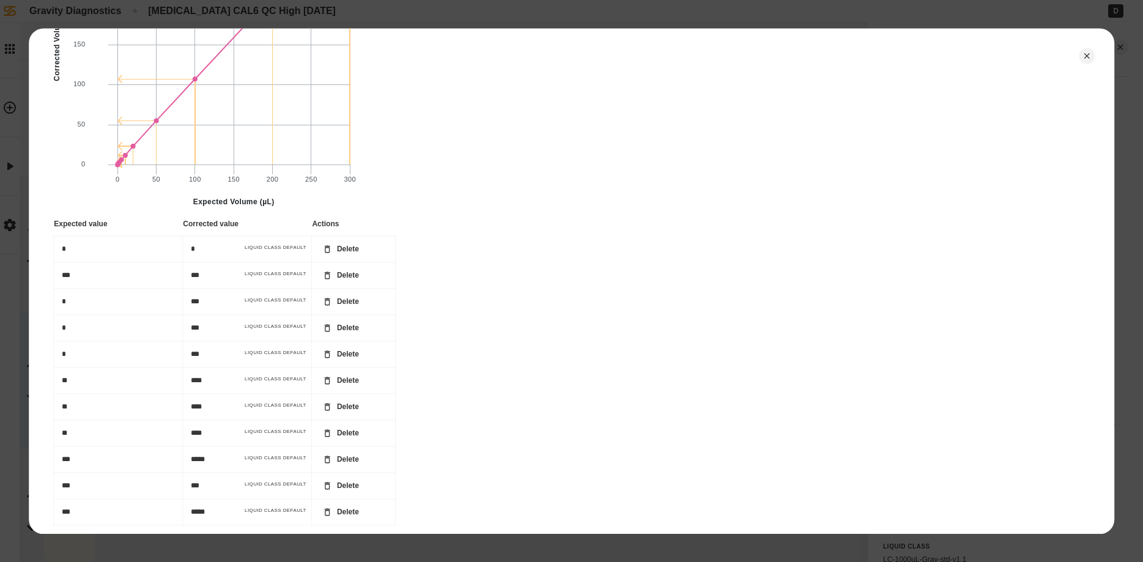
scroll to position [1079, 0]
